Goal: Find specific page/section: Find specific page/section

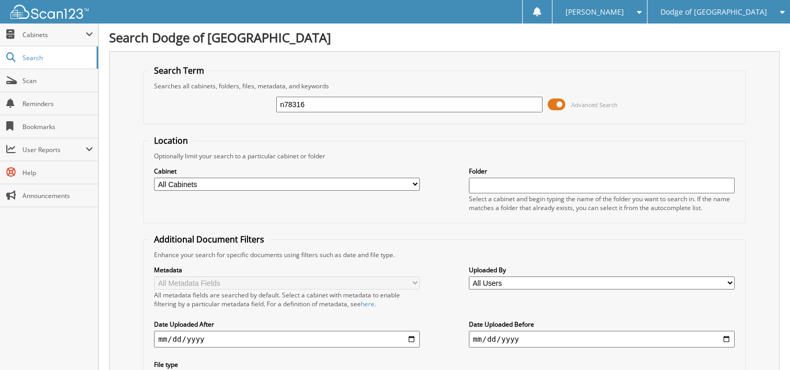
click at [349, 94] on div "n78316 Advanced Search" at bounding box center [444, 104] width 591 height 28
click at [348, 98] on input "n78316" at bounding box center [409, 105] width 266 height 16
type input "rg325252"
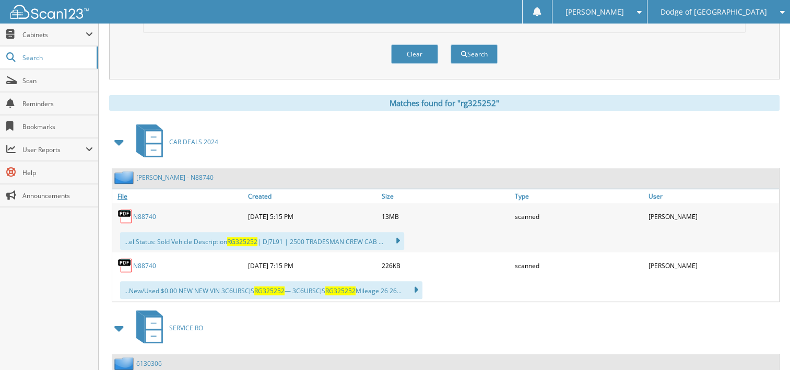
scroll to position [365, 0]
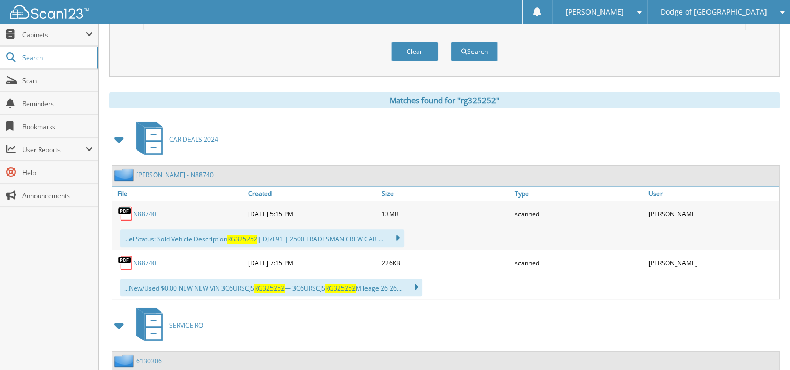
click at [140, 209] on link "N88740" at bounding box center [144, 213] width 23 height 9
